Goal: Task Accomplishment & Management: Manage account settings

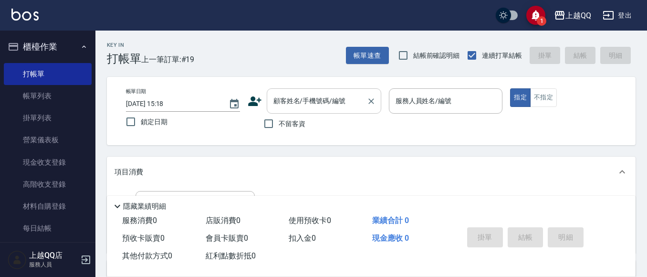
click at [272, 112] on div "顧客姓名/手機號碼/編號" at bounding box center [324, 100] width 115 height 25
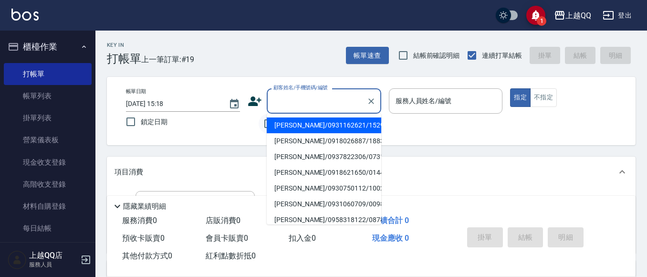
click at [259, 117] on input "不留客資" at bounding box center [269, 124] width 20 height 20
checkbox input "true"
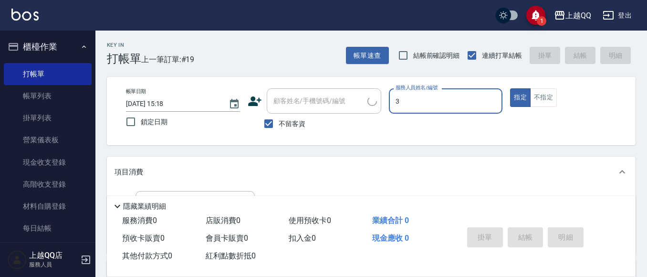
type input "佩怡-3"
type button "true"
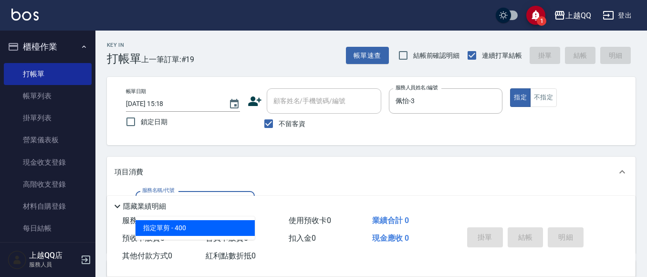
type input "指定單剪(203)"
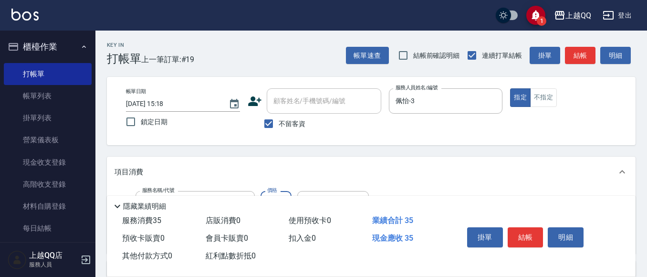
type input "350"
click at [538, 239] on button "結帳" at bounding box center [526, 237] width 36 height 20
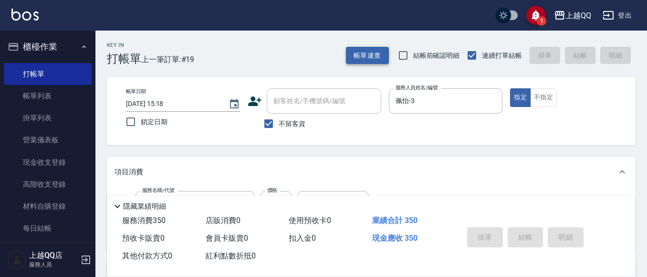
type input "[DATE] 16:26"
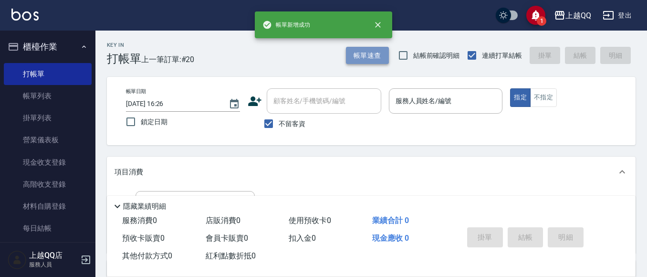
click at [378, 51] on button "帳單速查" at bounding box center [367, 56] width 43 height 18
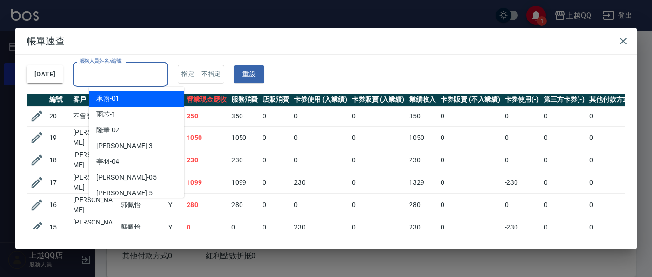
click at [132, 70] on input "服務人員姓名/編號" at bounding box center [120, 74] width 87 height 17
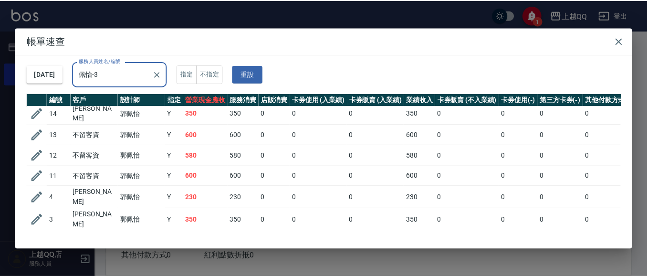
scroll to position [185, 0]
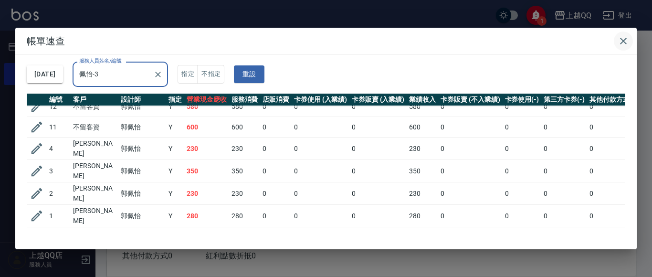
type input "佩怡-3"
click at [625, 41] on icon "button" at bounding box center [623, 40] width 11 height 11
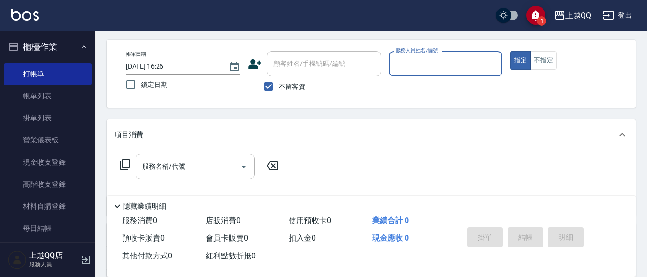
scroll to position [48, 0]
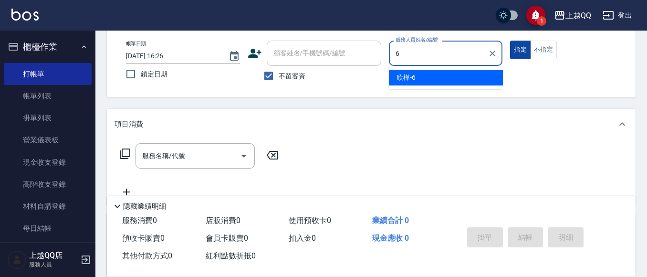
type input "欣樺-6"
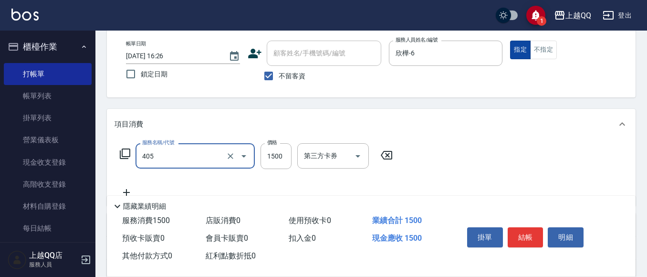
type input "設計染髮/網路(405)"
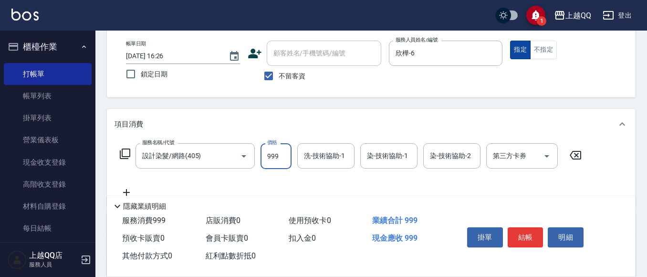
type input "999"
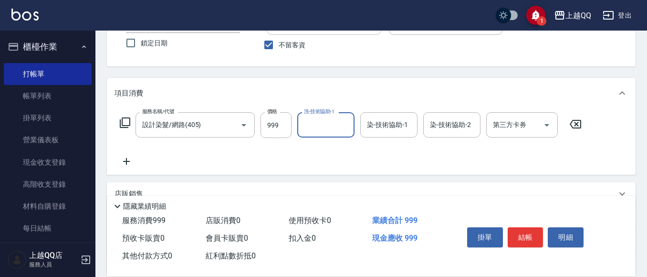
scroll to position [95, 0]
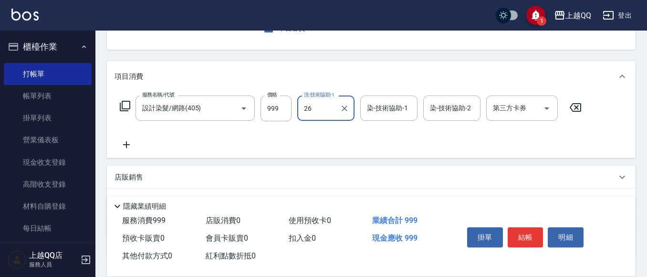
type input "[PERSON_NAME]-26"
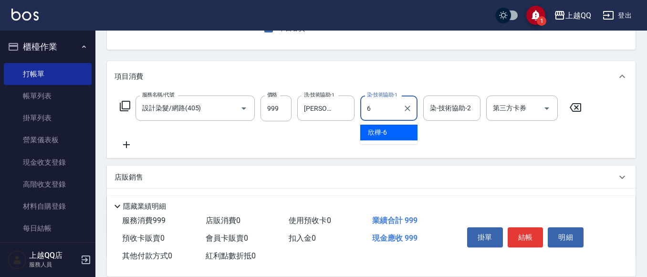
type input "欣樺-6"
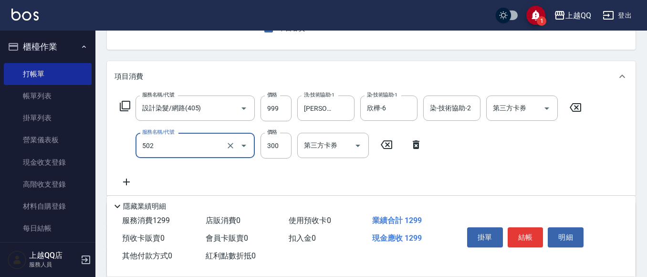
type input "自備護髮(502)"
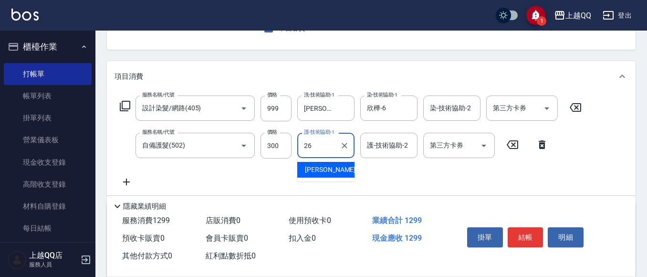
type input "[PERSON_NAME]-26"
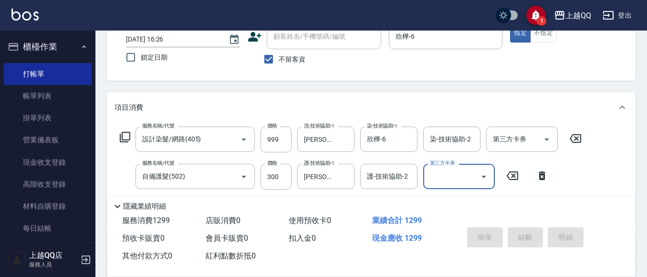
scroll to position [48, 0]
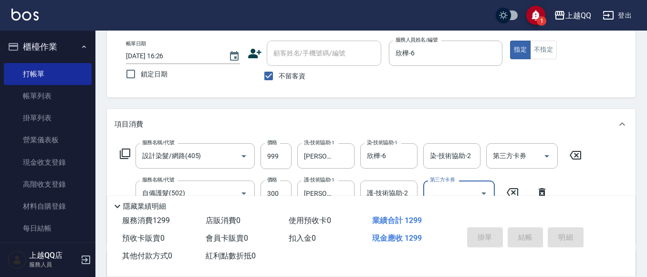
type input "[DATE] 17:20"
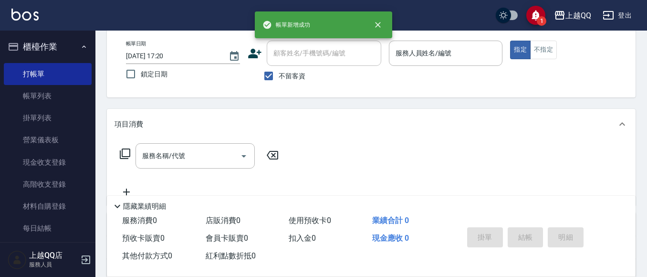
click at [281, 71] on span "不留客資" at bounding box center [292, 76] width 27 height 10
click at [279, 71] on input "不留客資" at bounding box center [269, 76] width 20 height 20
checkbox input "false"
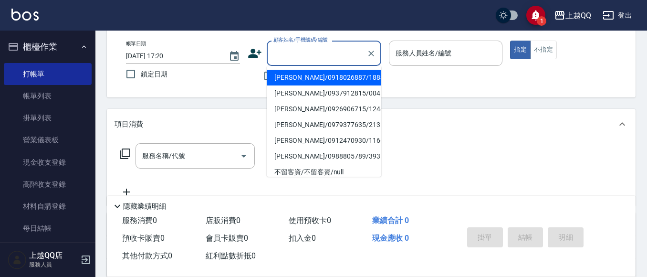
click at [294, 51] on div "顧客姓名/手機號碼/編號 顧客姓名/手機號碼/編號" at bounding box center [324, 53] width 115 height 25
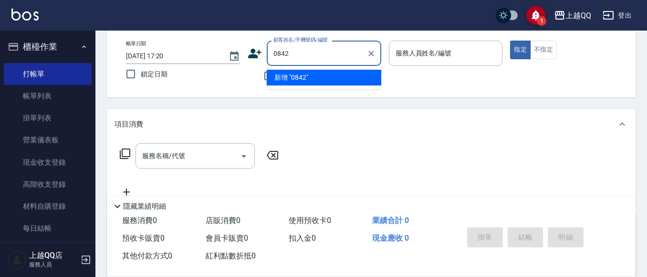
type input "0842"
click at [510, 41] on button "指定" at bounding box center [520, 50] width 21 height 19
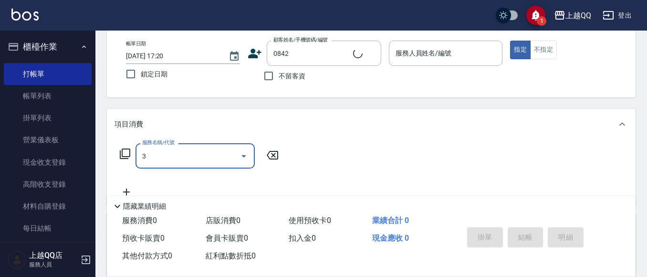
type input "30"
type input "[PERSON_NAME]/0988535063/0842"
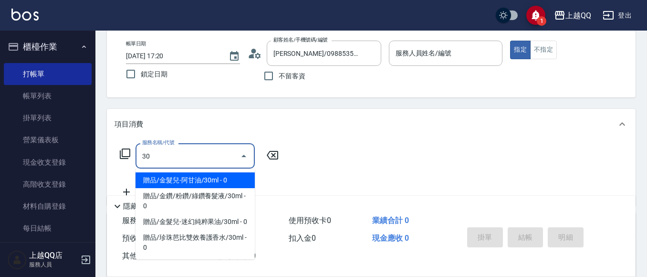
type input "欣樺-6"
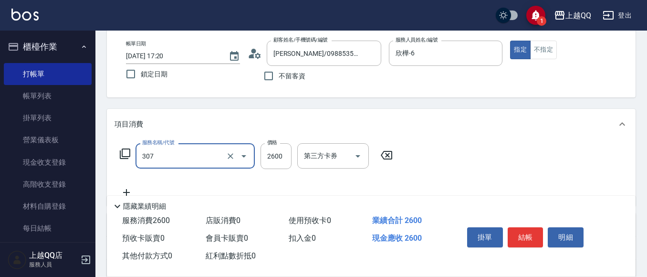
type input "設計燙髮2600(307)"
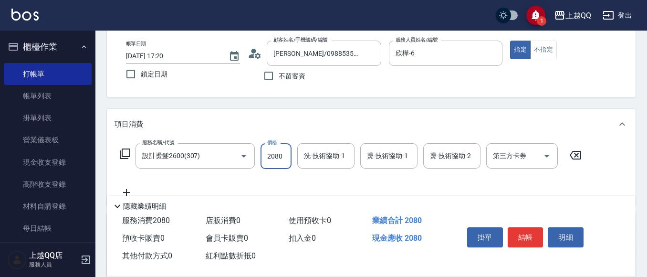
type input "2080"
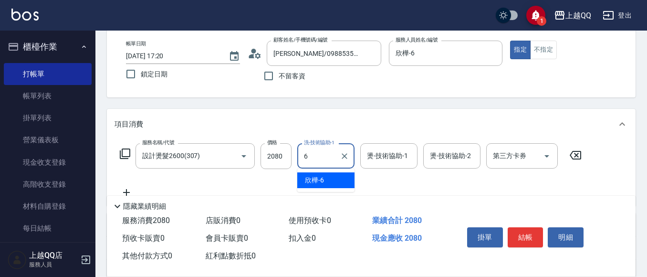
type input "欣樺-6"
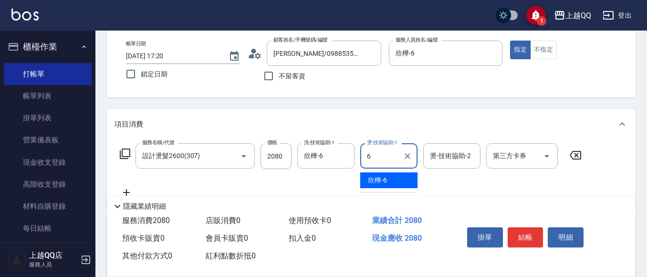
type input "欣樺-6"
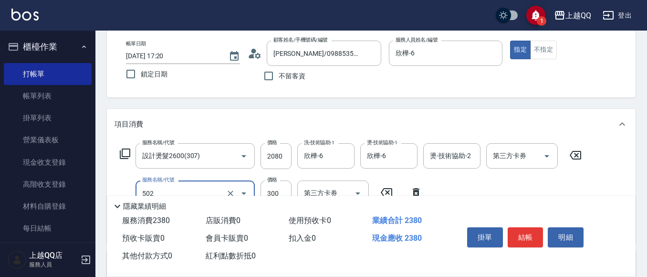
type input "自備護髮(502)"
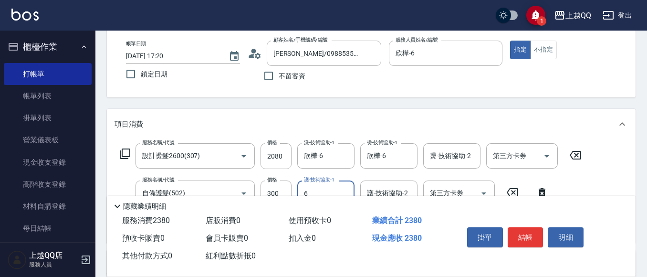
type input "欣樺-6"
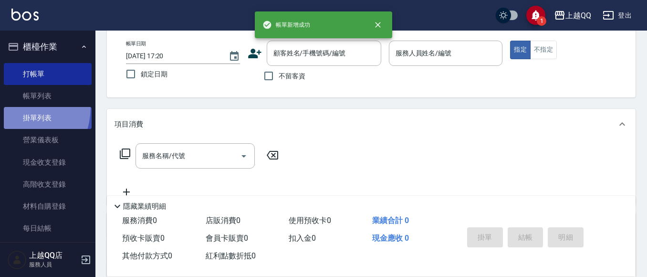
click at [12, 107] on link "掛單列表" at bounding box center [48, 118] width 88 height 22
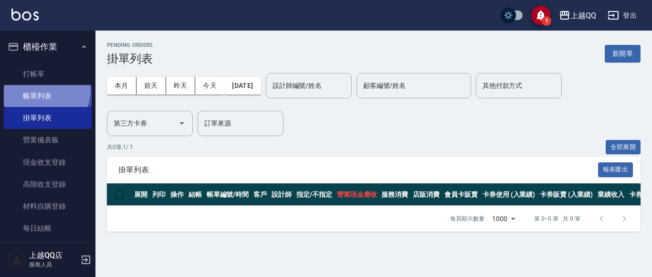
click at [40, 90] on link "帳單列表" at bounding box center [48, 96] width 88 height 22
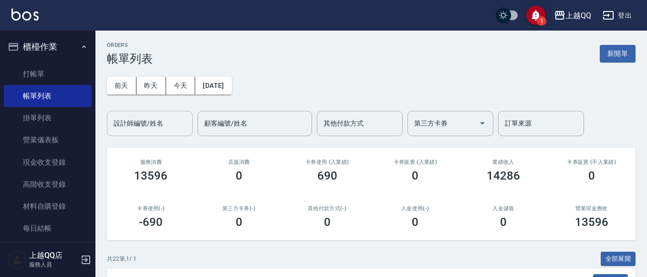
drag, startPoint x: 139, startPoint y: 111, endPoint x: 147, endPoint y: 127, distance: 17.3
click at [140, 113] on div "設計師編號/姓名" at bounding box center [150, 123] width 86 height 25
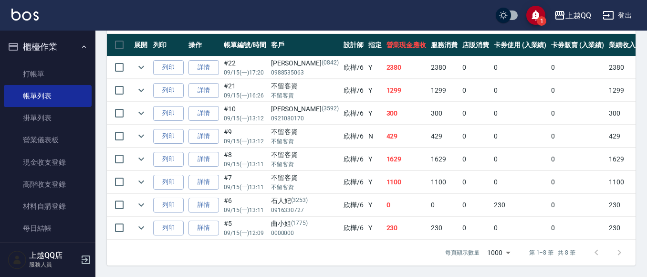
scroll to position [269, 0]
type input "欣樺-6"
click at [52, 67] on link "打帳單" at bounding box center [48, 74] width 88 height 22
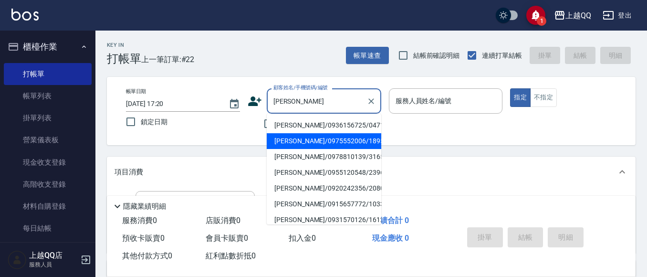
click at [320, 135] on li "[PERSON_NAME]/0975552006/1895" at bounding box center [324, 141] width 115 height 16
type input "[PERSON_NAME]/0975552006/1895"
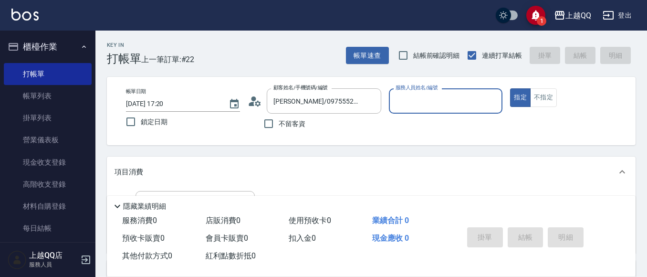
type input "佩怡-3"
click at [375, 100] on icon "Clear" at bounding box center [372, 101] width 10 height 10
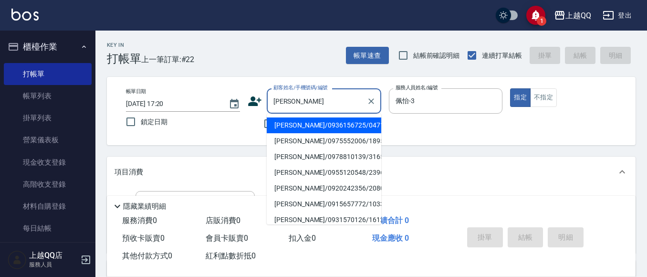
click at [285, 126] on li "[PERSON_NAME]/0936156725/0471" at bounding box center [324, 125] width 115 height 16
type input "[PERSON_NAME]/0936156725/0471"
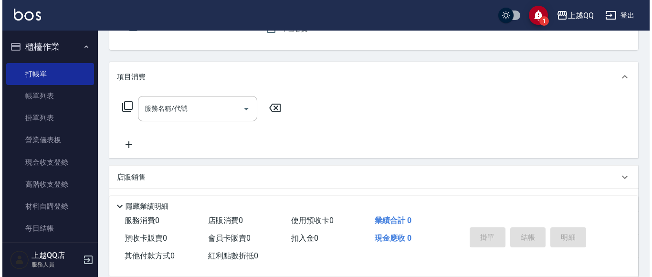
scroll to position [95, 0]
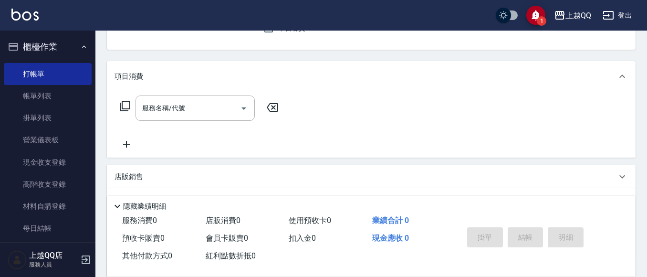
click at [129, 103] on icon at bounding box center [125, 106] width 11 height 11
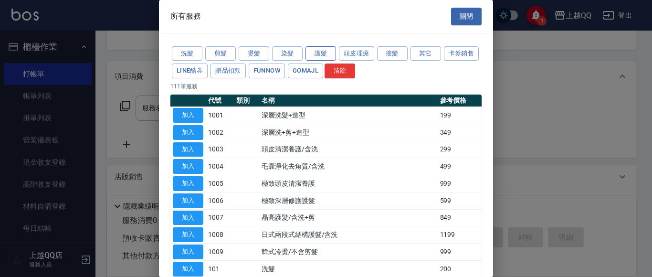
click at [320, 57] on button "護髮" at bounding box center [321, 53] width 31 height 15
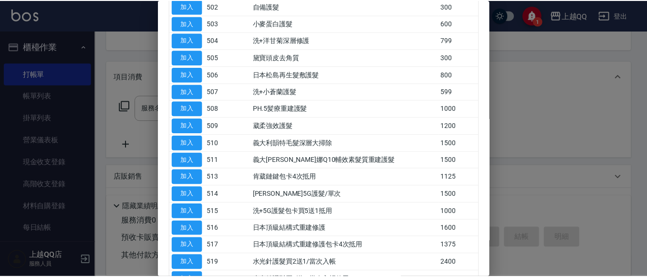
scroll to position [143, 0]
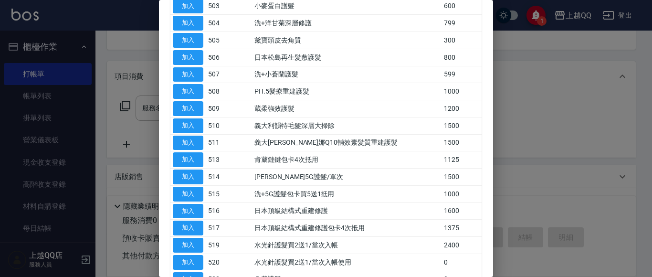
click at [170, 174] on td "加入" at bounding box center [187, 177] width 35 height 17
click at [197, 182] on button "加入" at bounding box center [188, 177] width 31 height 15
type input "歐納西斯5G護髮/單次(514)"
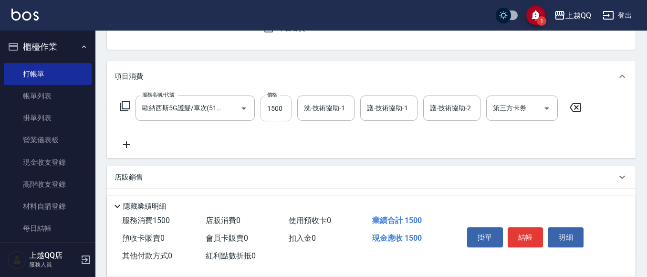
click at [288, 112] on input "1500" at bounding box center [276, 108] width 31 height 26
type input "1300"
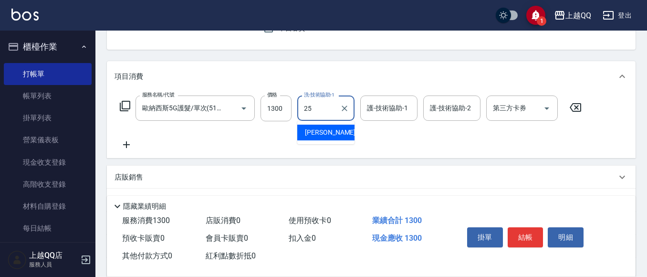
type input "[PERSON_NAME]-25"
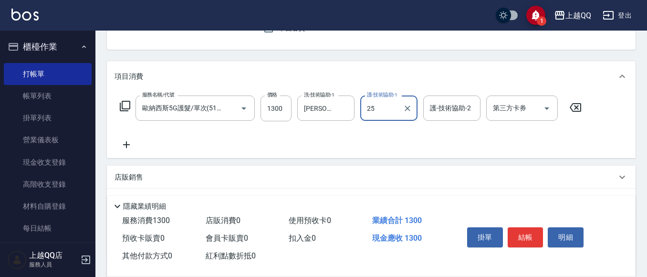
type input "[PERSON_NAME]-25"
click at [542, 235] on button "結帳" at bounding box center [526, 237] width 36 height 20
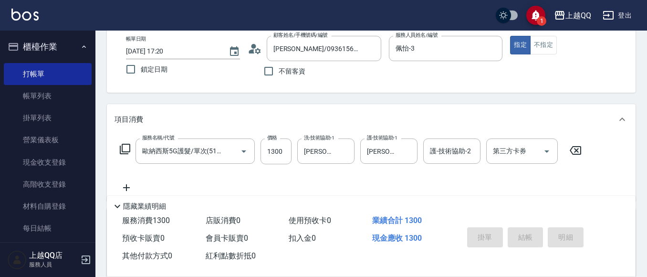
scroll to position [0, 0]
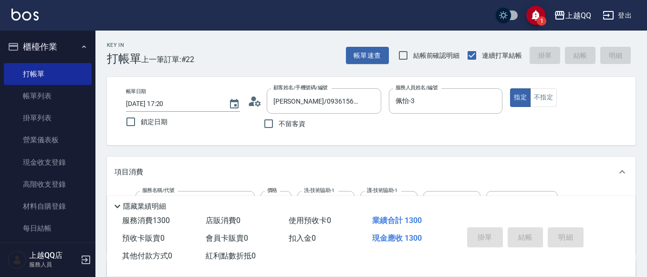
type input "[DATE] 17:55"
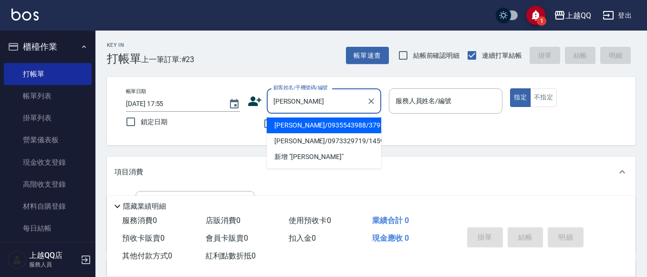
click at [327, 127] on li "[PERSON_NAME]/0935543988/3795" at bounding box center [324, 125] width 115 height 16
type input "[PERSON_NAME]/0935543988/3795"
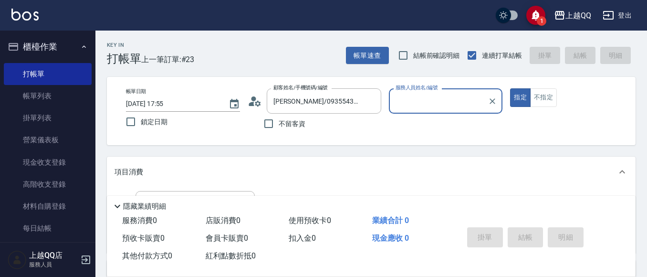
type input "佩怡-3"
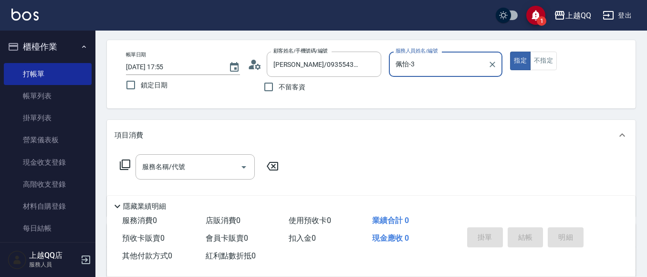
scroll to position [48, 0]
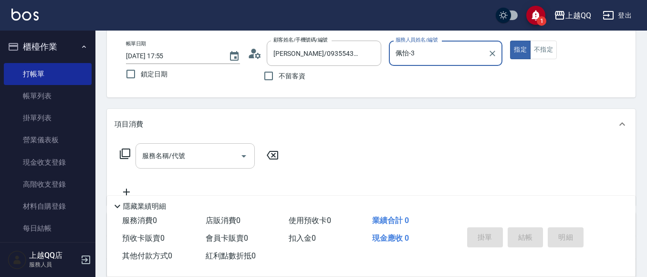
click at [186, 148] on input "服務名稱/代號" at bounding box center [188, 156] width 96 height 17
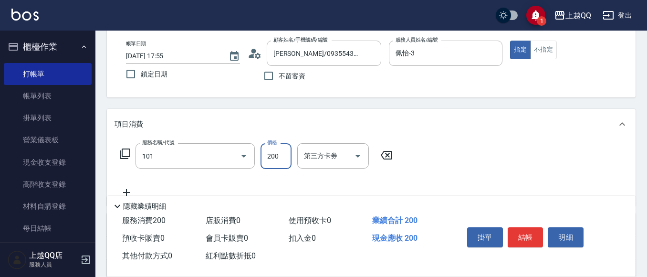
type input "洗髮(101)"
type input "230"
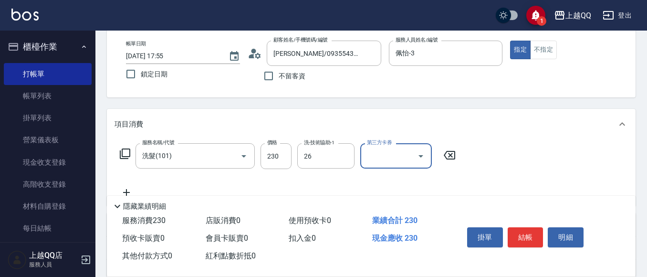
type input "[PERSON_NAME]-26"
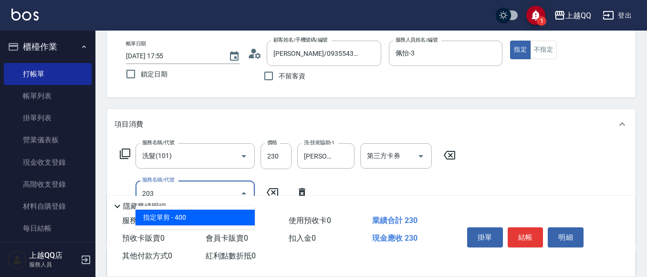
type input "指定單剪(203)"
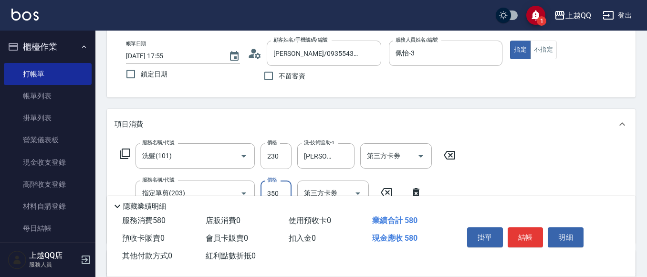
type input "350"
click at [527, 234] on button "結帳" at bounding box center [526, 237] width 36 height 20
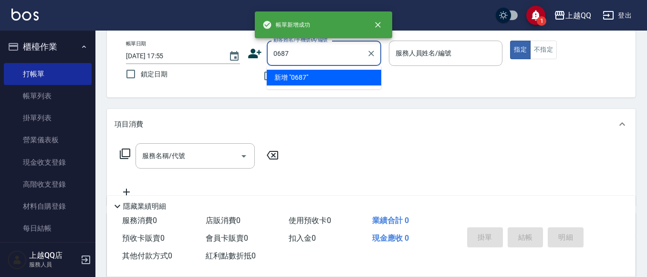
type input "0687"
click at [510, 41] on button "指定" at bounding box center [520, 50] width 21 height 19
type button "true"
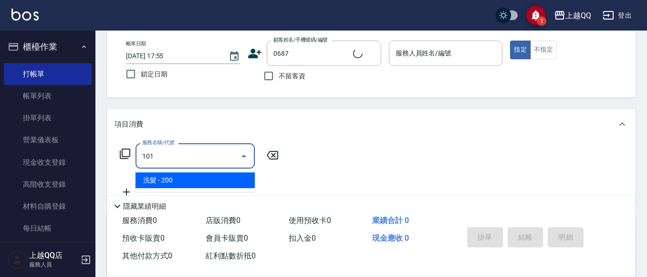
type input "101"
type input "[PERSON_NAME]/0928098836/0687"
type input "洗髮(101)"
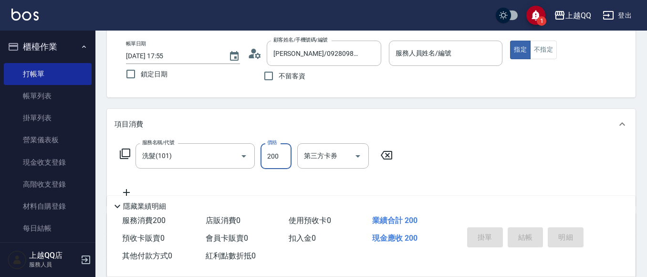
type input "2"
type input "佩怡-3"
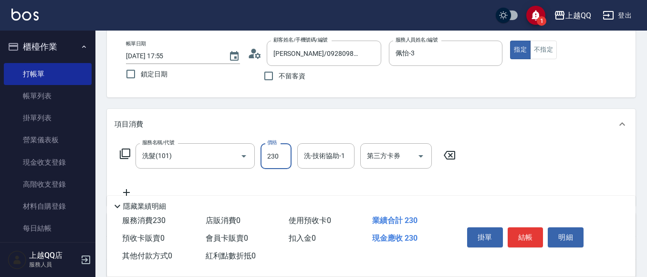
type input "230"
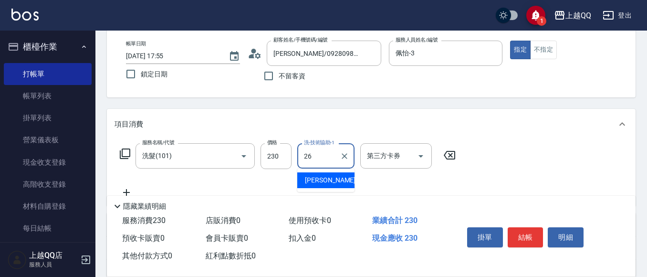
type input "[PERSON_NAME]-26"
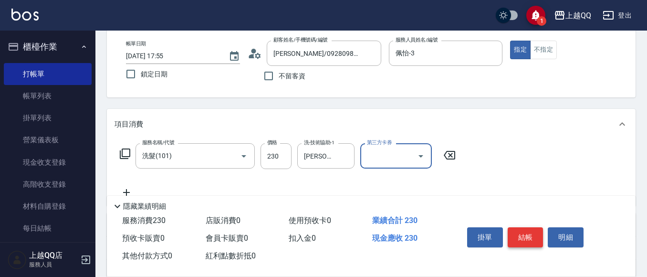
click at [532, 234] on button "結帳" at bounding box center [526, 237] width 36 height 20
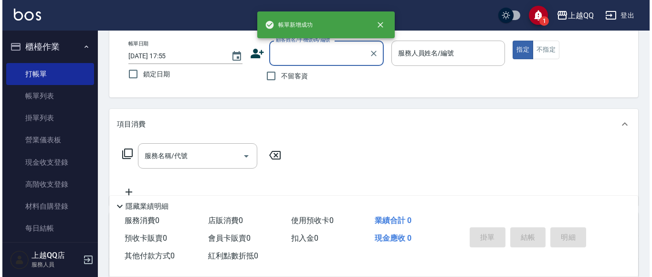
scroll to position [0, 0]
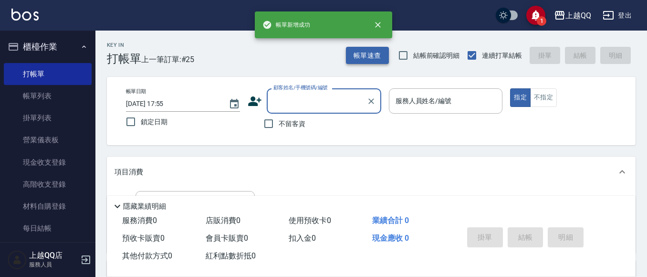
click at [373, 54] on button "帳單速查" at bounding box center [367, 56] width 43 height 18
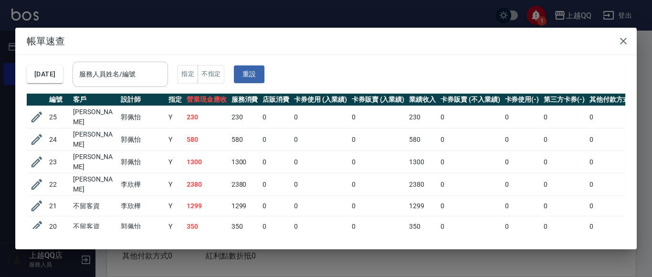
click at [102, 73] on input "服務人員姓名/編號" at bounding box center [120, 74] width 87 height 17
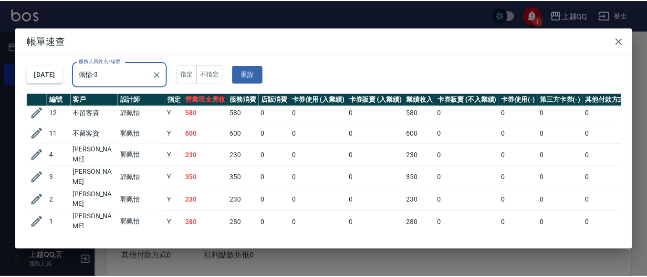
scroll to position [247, 0]
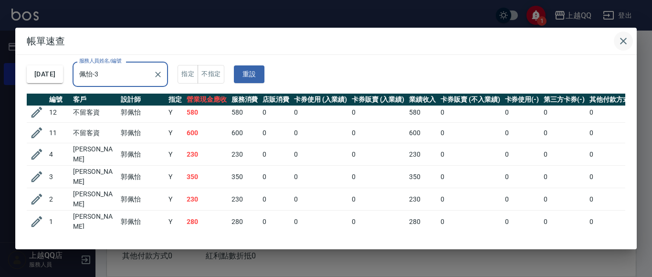
type input "佩怡-3"
click at [632, 37] on button "button" at bounding box center [623, 41] width 19 height 19
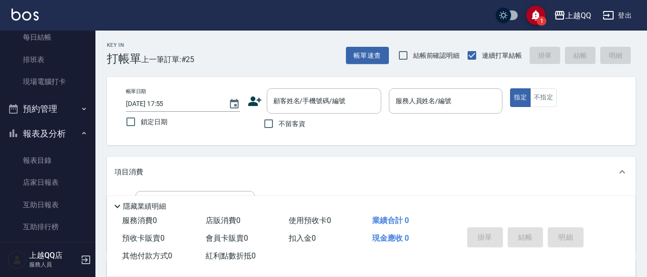
scroll to position [239, 0]
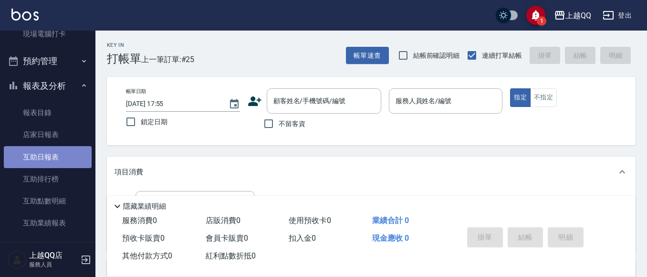
click at [63, 150] on link "互助日報表" at bounding box center [48, 157] width 88 height 22
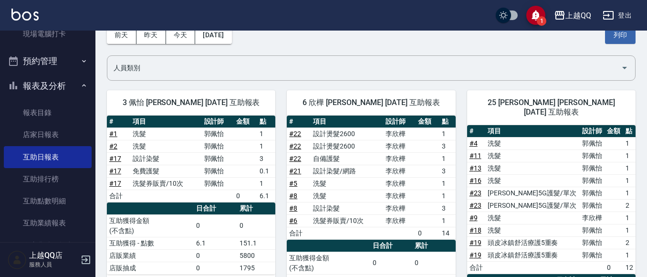
scroll to position [48, 0]
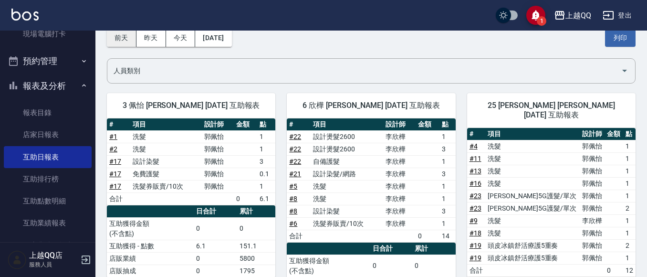
click at [132, 37] on div "[DATE] [DATE] [DATE] [DATE]" at bounding box center [169, 38] width 125 height 18
click at [148, 36] on button "昨天" at bounding box center [152, 38] width 30 height 18
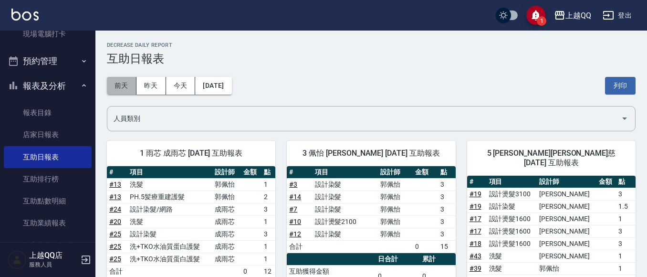
click at [117, 81] on button "前天" at bounding box center [122, 86] width 30 height 18
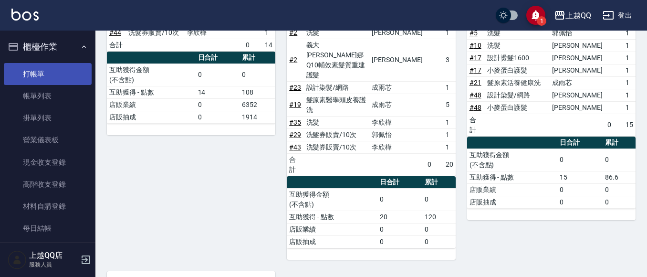
click at [48, 66] on link "打帳單" at bounding box center [48, 74] width 88 height 22
